Goal: Task Accomplishment & Management: Complete application form

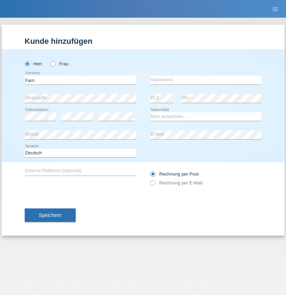
type input "Fam."
click at [206, 80] on input "text" at bounding box center [205, 80] width 111 height 9
type input "Kradolfer"
select select "CH"
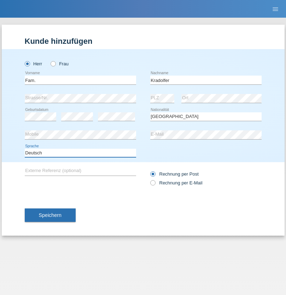
select select "en"
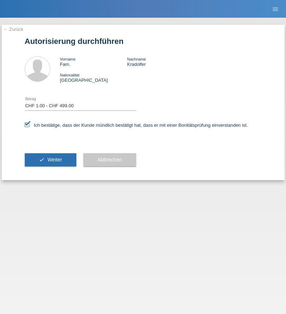
select select "1"
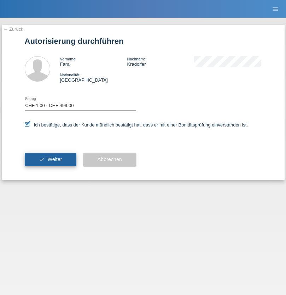
click at [50, 159] on span "Weiter" at bounding box center [54, 160] width 14 height 6
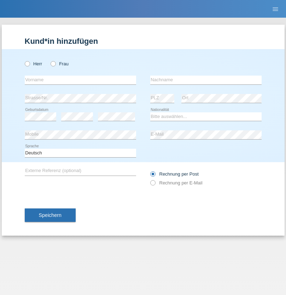
radio input "true"
click at [80, 80] on input "text" at bounding box center [80, 80] width 111 height 9
type input "[PERSON_NAME]"
click at [206, 80] on input "text" at bounding box center [205, 80] width 111 height 9
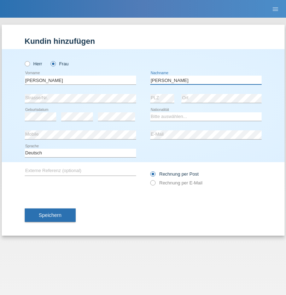
type input "Yolana"
select select "UA"
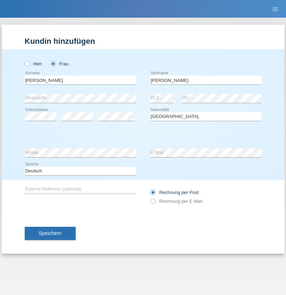
select select "C"
select select "09"
select select "12"
select select "2021"
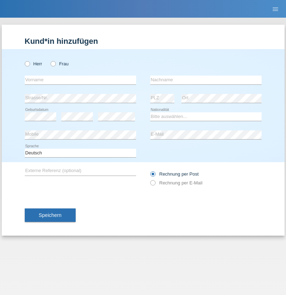
radio input "true"
click at [80, 80] on input "text" at bounding box center [80, 80] width 111 height 9
type input "K"
click at [206, 80] on input "text" at bounding box center [205, 80] width 111 height 9
type input "Keel"
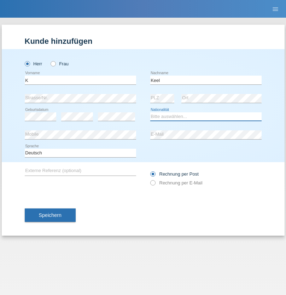
select select "CH"
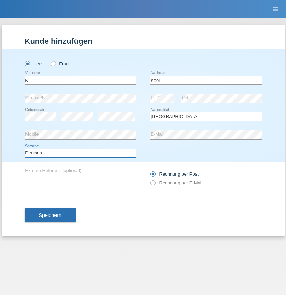
select select "en"
